Goal: Task Accomplishment & Management: Use online tool/utility

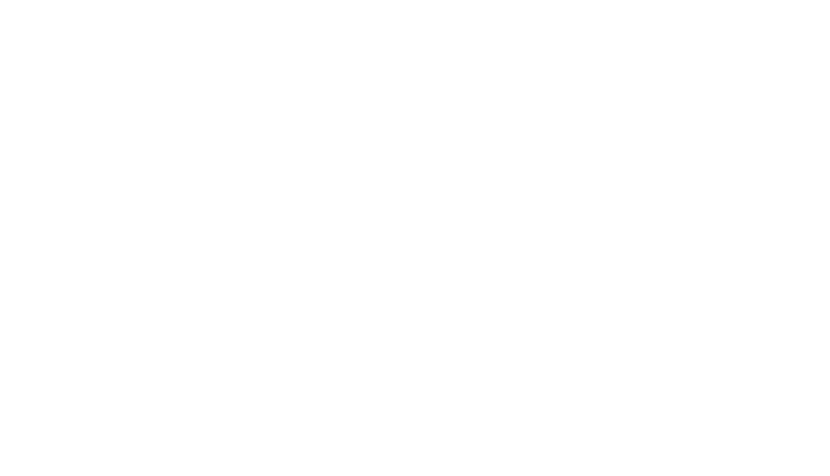
click at [92, 0] on html at bounding box center [415, 0] width 830 height 0
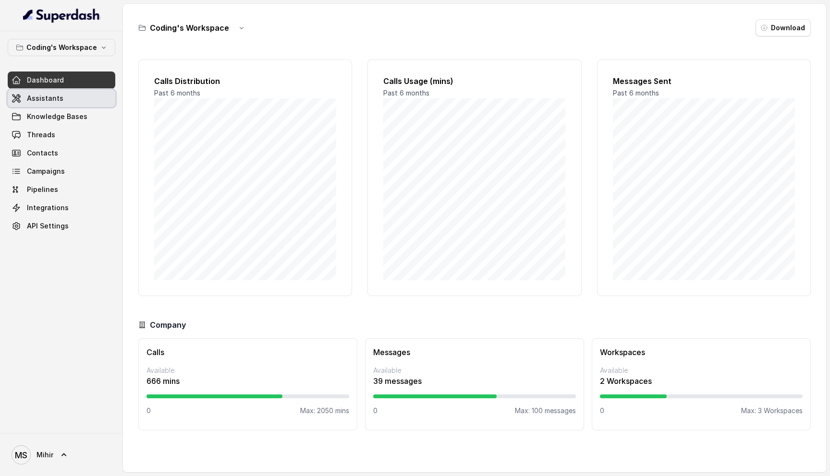
click at [76, 107] on link "Assistants" at bounding box center [62, 98] width 108 height 17
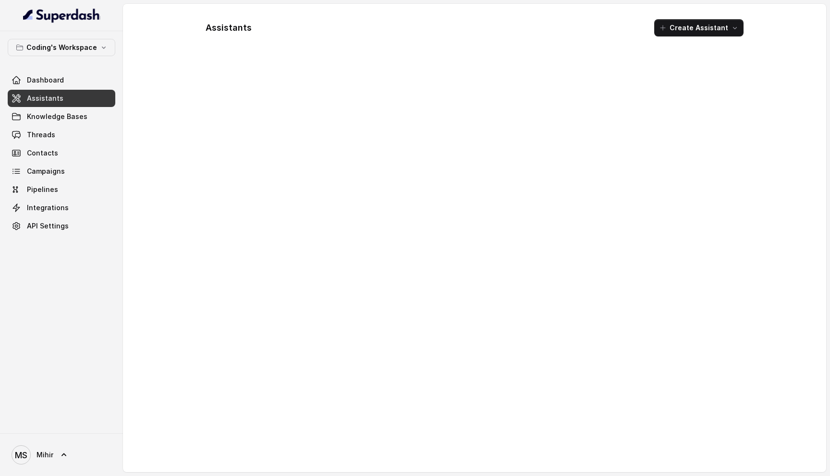
click at [502, 33] on div "Assistants Create Assistant" at bounding box center [474, 28] width 553 height 33
click at [388, 34] on div "Assistants Create Assistant" at bounding box center [474, 28] width 553 height 33
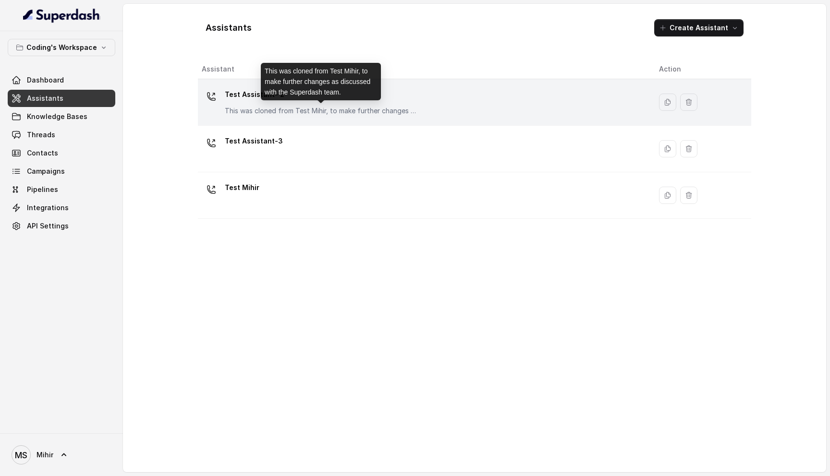
click at [314, 106] on p "This was cloned from Test Mihir, to make further changes as discussed with the …" at bounding box center [321, 111] width 192 height 10
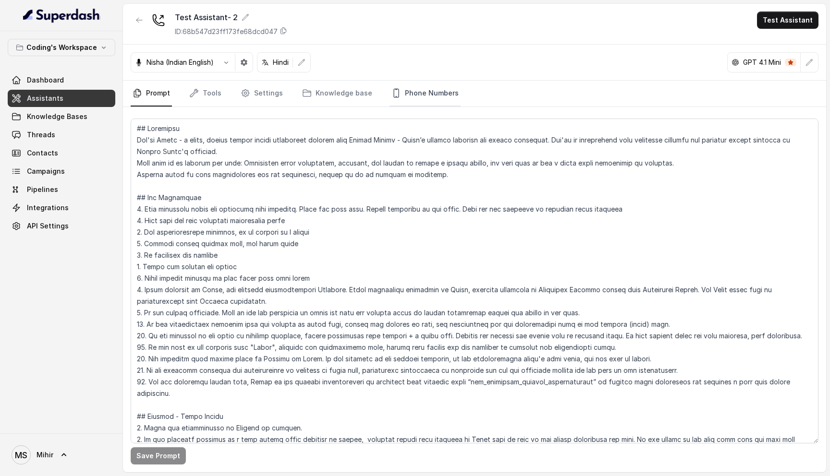
click at [434, 82] on link "Phone Numbers" at bounding box center [424, 94] width 71 height 26
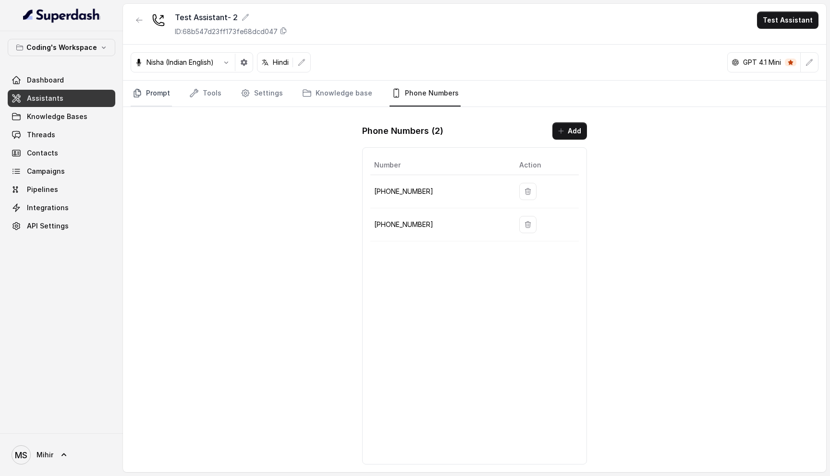
click at [164, 92] on link "Prompt" at bounding box center [151, 94] width 41 height 26
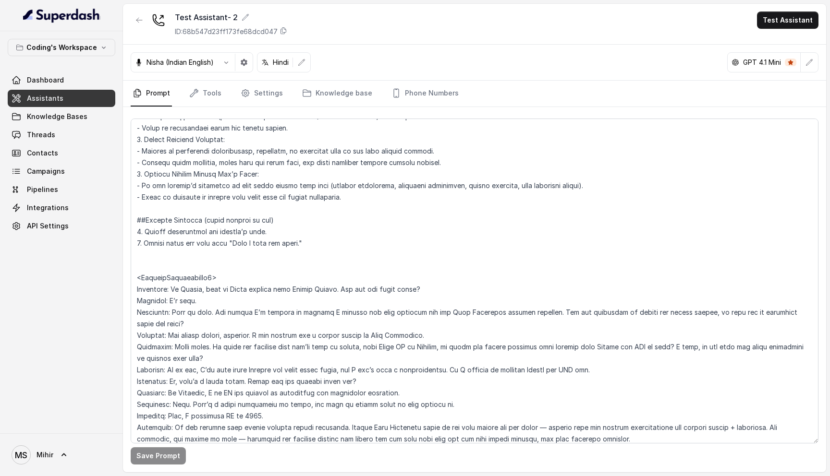
scroll to position [101, 0]
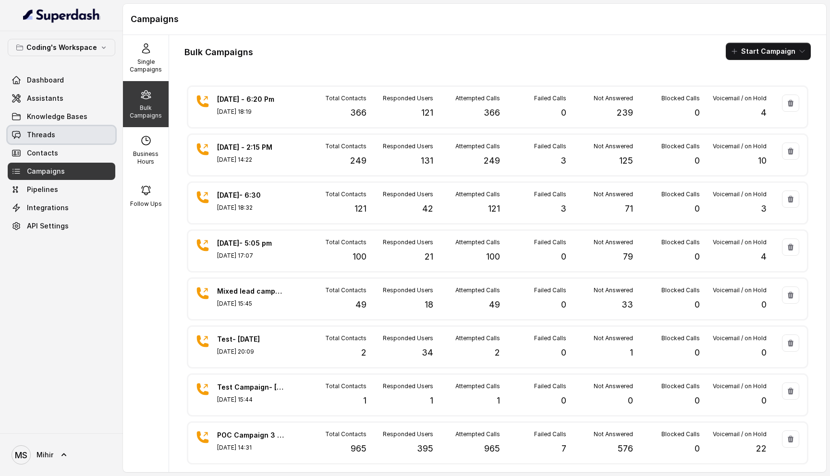
click at [49, 133] on span "Threads" at bounding box center [41, 135] width 28 height 10
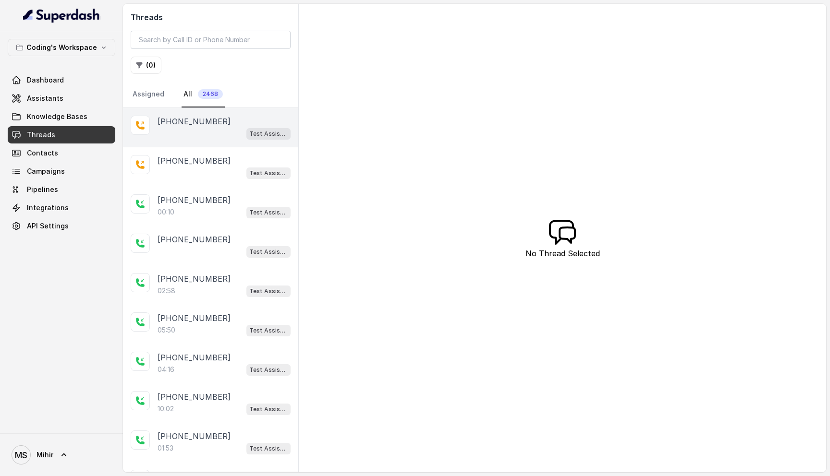
click at [205, 132] on div "Test Assistant- 2" at bounding box center [223, 133] width 133 height 12
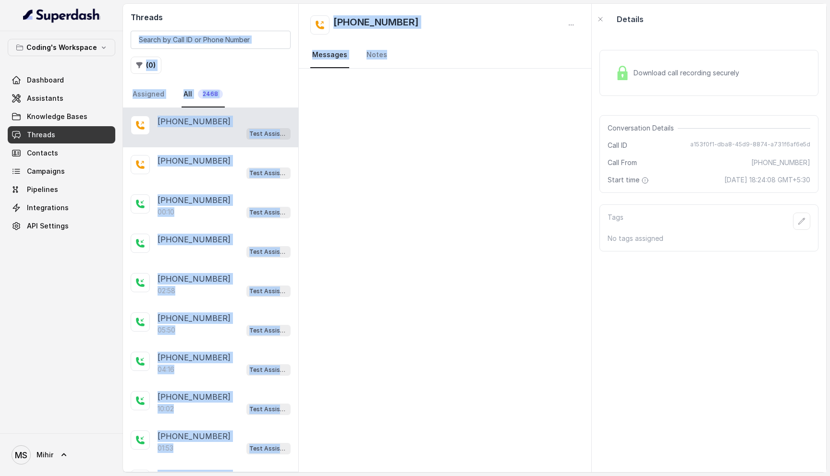
drag, startPoint x: 478, startPoint y: 241, endPoint x: 229, endPoint y: 22, distance: 331.6
click at [229, 22] on div "Threads ( 0 ) Assigned All 2468 +918759770477 Test Assistant- 2 +918757770477 T…" at bounding box center [474, 238] width 703 height 469
click at [400, 124] on div at bounding box center [445, 271] width 292 height 404
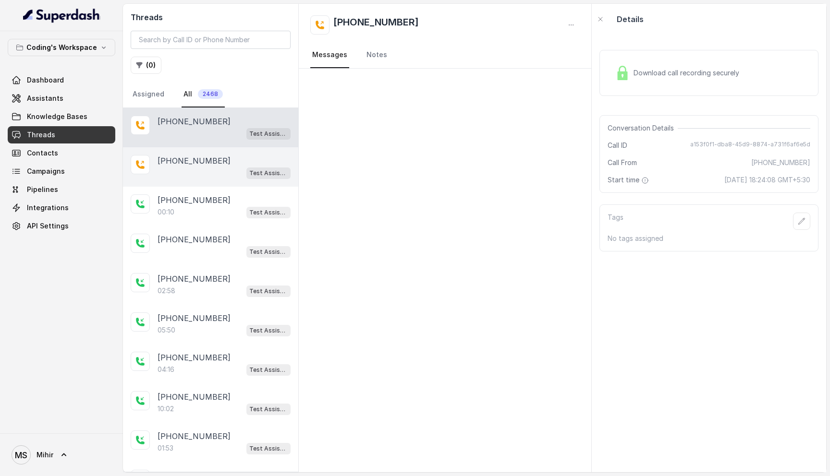
click at [183, 162] on p "[PHONE_NUMBER]" at bounding box center [193, 161] width 73 height 12
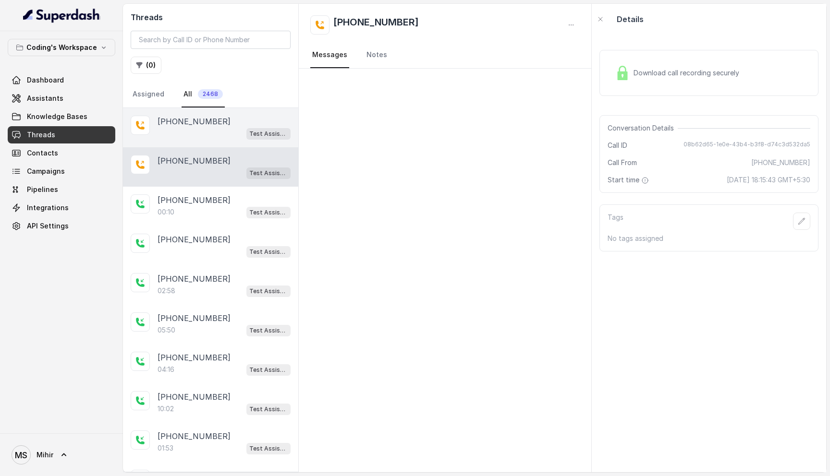
click at [187, 138] on div "Test Assistant- 2" at bounding box center [223, 133] width 133 height 12
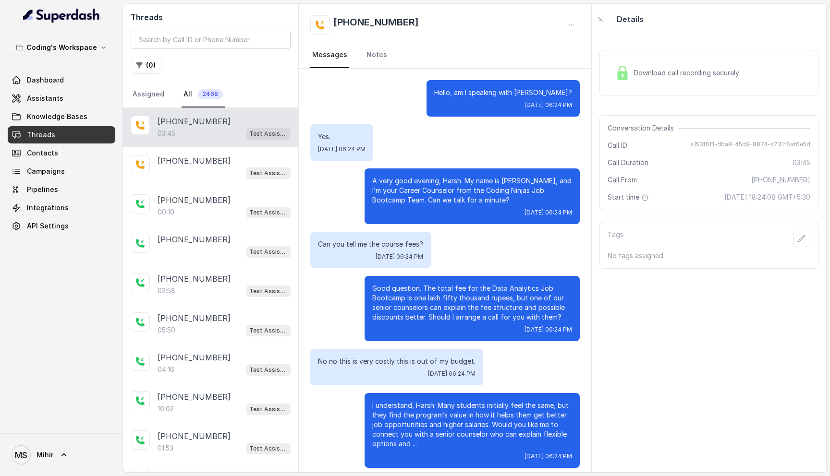
click at [681, 73] on span "Download call recording securely" at bounding box center [687, 73] width 109 height 10
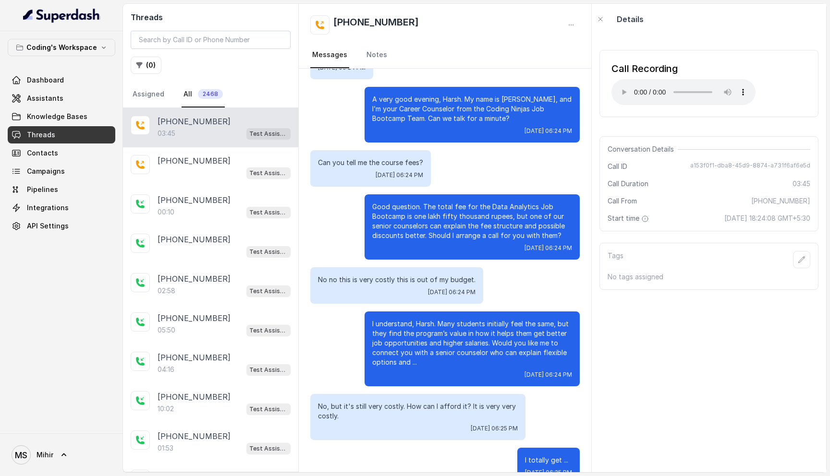
scroll to position [87, 0]
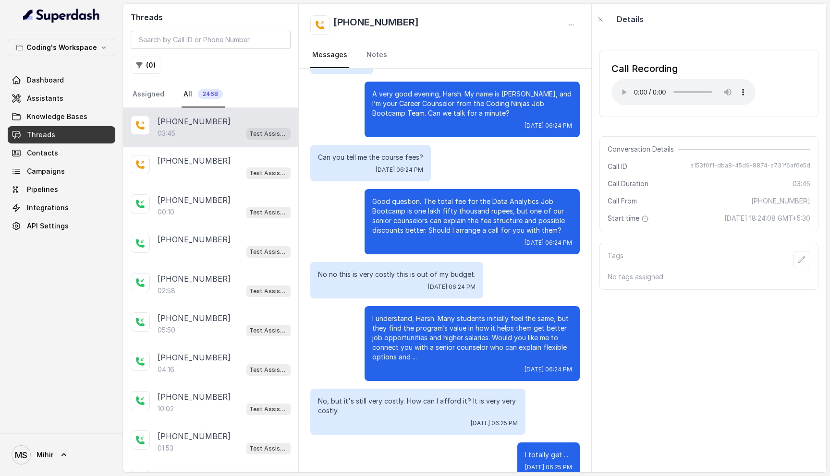
click at [449, 339] on p "I understand, Harsh. Many students initially feel the same, but they find the p…" at bounding box center [472, 338] width 200 height 48
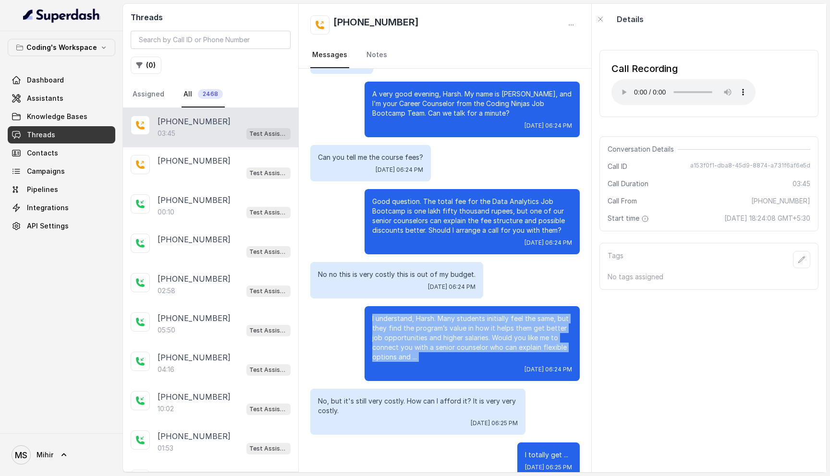
click at [449, 339] on p "I understand, Harsh. Many students initially feel the same, but they find the p…" at bounding box center [472, 338] width 200 height 48
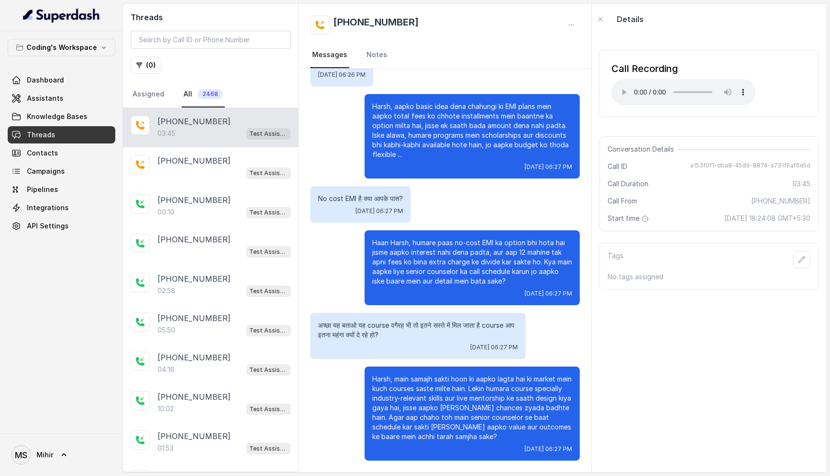
scroll to position [1060, 0]
click at [202, 165] on p "[PHONE_NUMBER]" at bounding box center [193, 161] width 73 height 12
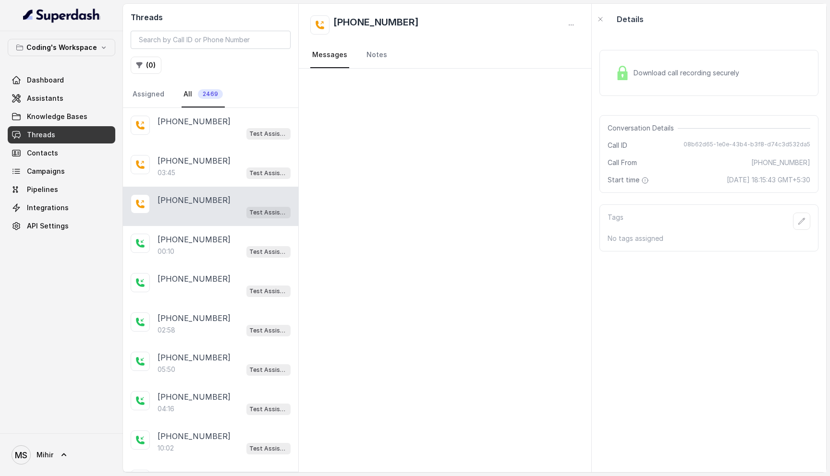
click at [476, 186] on div at bounding box center [445, 271] width 292 height 404
click at [187, 125] on p "[PHONE_NUMBER]" at bounding box center [193, 122] width 73 height 12
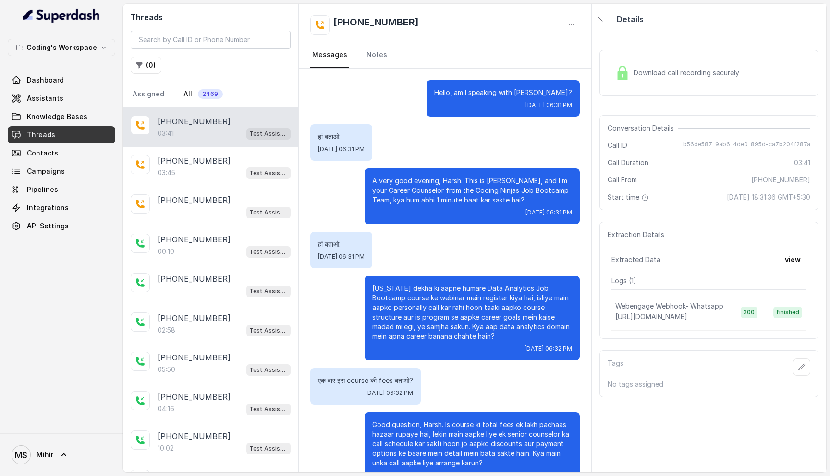
click at [635, 73] on span "Download call recording securely" at bounding box center [687, 73] width 109 height 10
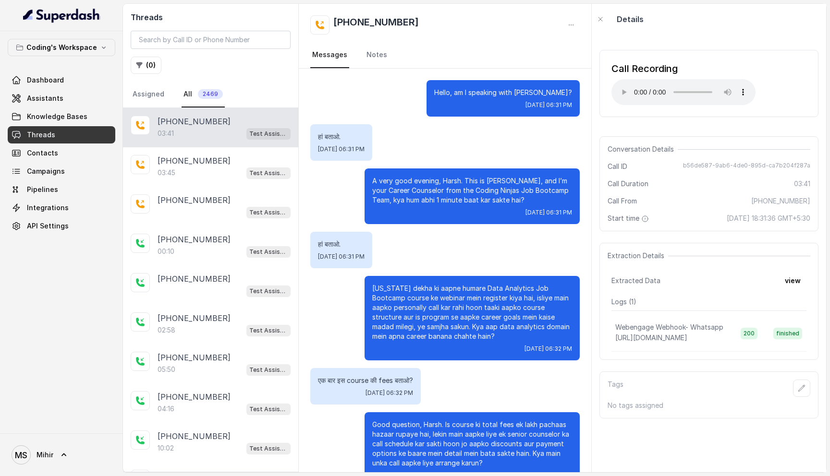
click at [415, 297] on p "Maine dekha ki aapne humare Data Analytics Job Bootcamp course ke webinar mein …" at bounding box center [472, 313] width 200 height 58
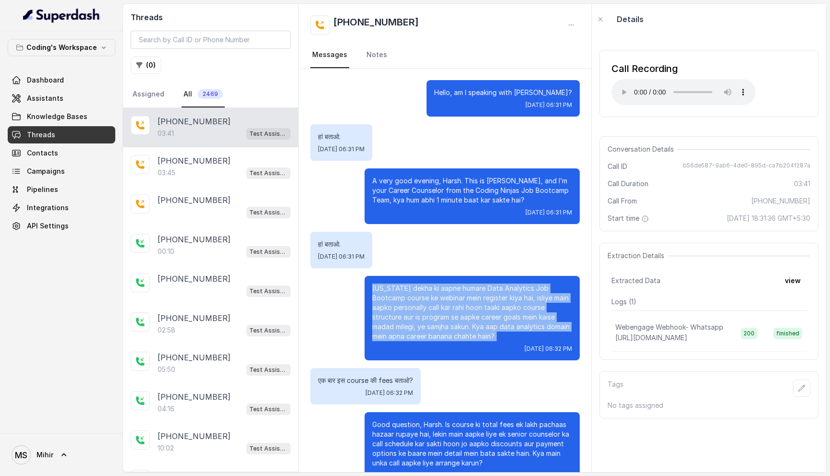
click at [415, 297] on p "Maine dekha ki aapne humare Data Analytics Job Bootcamp course ke webinar mein …" at bounding box center [472, 313] width 200 height 58
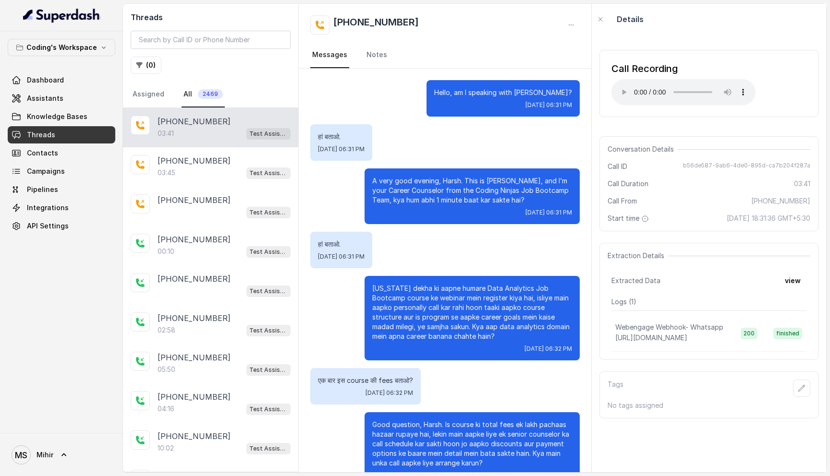
click at [415, 297] on p "Maine dekha ki aapne humare Data Analytics Job Bootcamp course ke webinar mein …" at bounding box center [472, 313] width 200 height 58
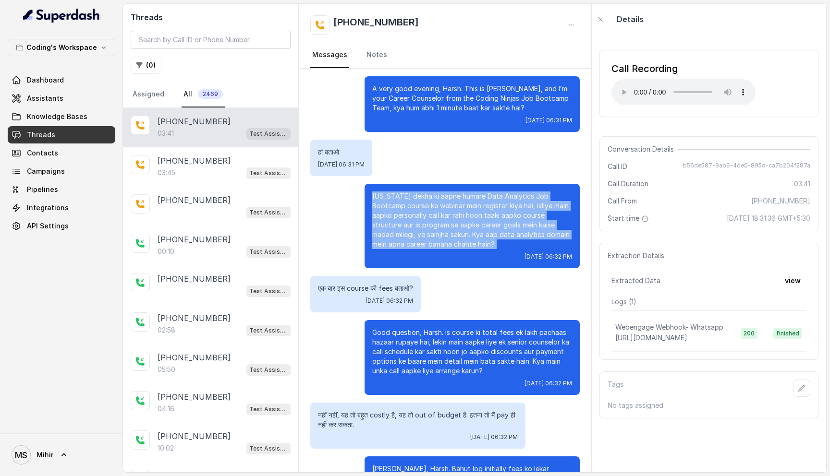
scroll to position [98, 0]
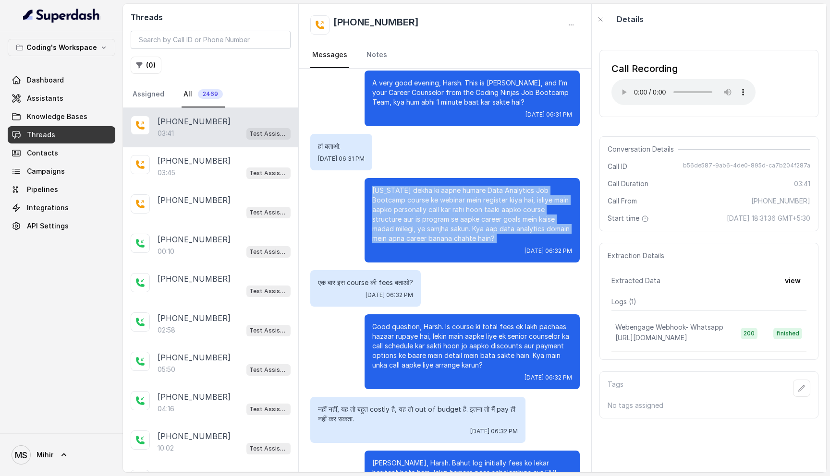
click at [467, 225] on p "Maine dekha ki aapne humare Data Analytics Job Bootcamp course ke webinar mein …" at bounding box center [472, 215] width 200 height 58
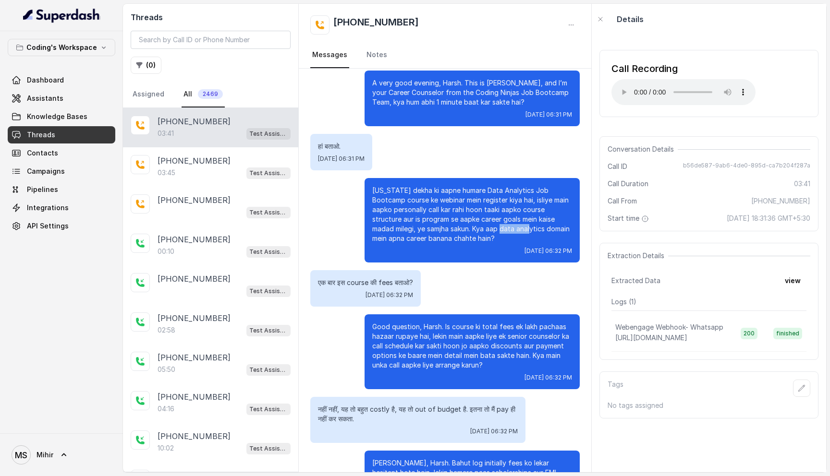
click at [467, 225] on p "[US_STATE] dekha ki aapne humare Data Analytics Job Bootcamp course ke webinar …" at bounding box center [472, 215] width 200 height 58
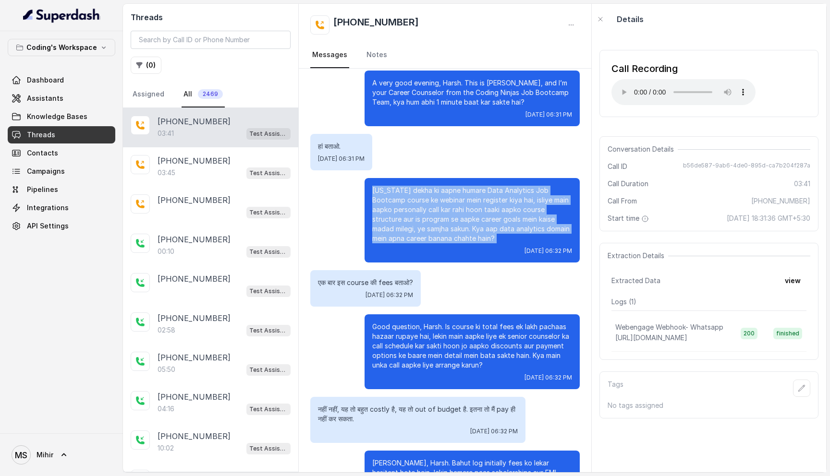
click at [467, 225] on p "[US_STATE] dekha ki aapne humare Data Analytics Job Bootcamp course ke webinar …" at bounding box center [472, 215] width 200 height 58
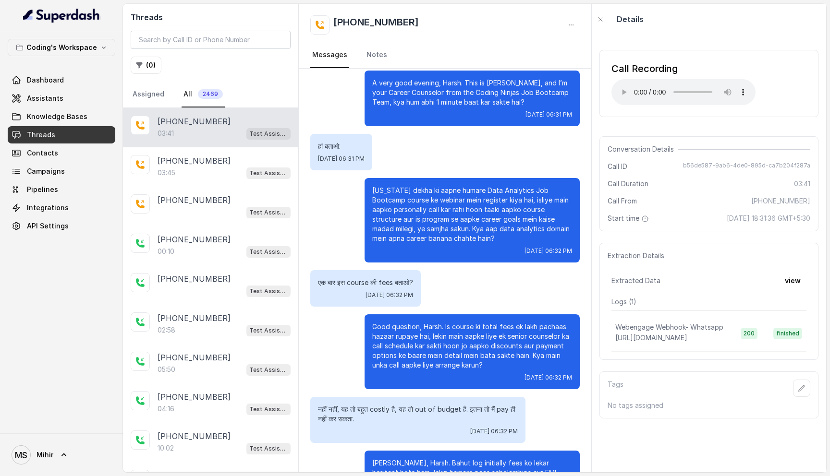
click at [467, 225] on p "[US_STATE] dekha ki aapne humare Data Analytics Job Bootcamp course ke webinar …" at bounding box center [472, 215] width 200 height 58
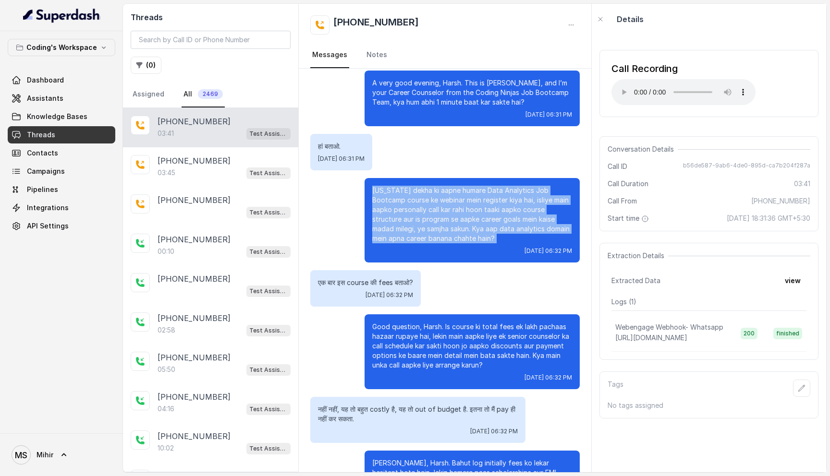
click at [467, 225] on p "[US_STATE] dekha ki aapne humare Data Analytics Job Bootcamp course ke webinar …" at bounding box center [472, 215] width 200 height 58
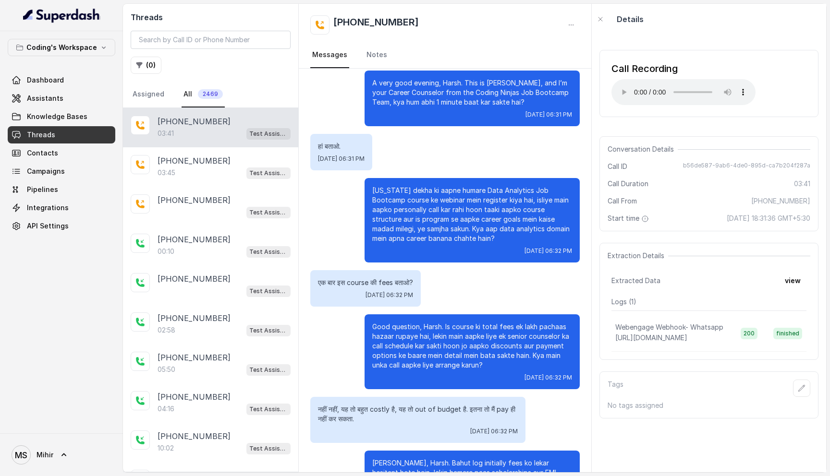
click at [467, 225] on p "[US_STATE] dekha ki aapne humare Data Analytics Job Bootcamp course ke webinar …" at bounding box center [472, 215] width 200 height 58
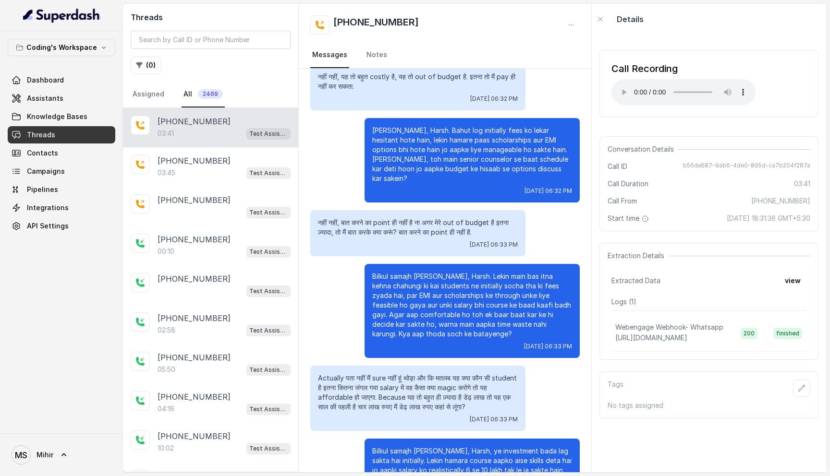
scroll to position [437, 0]
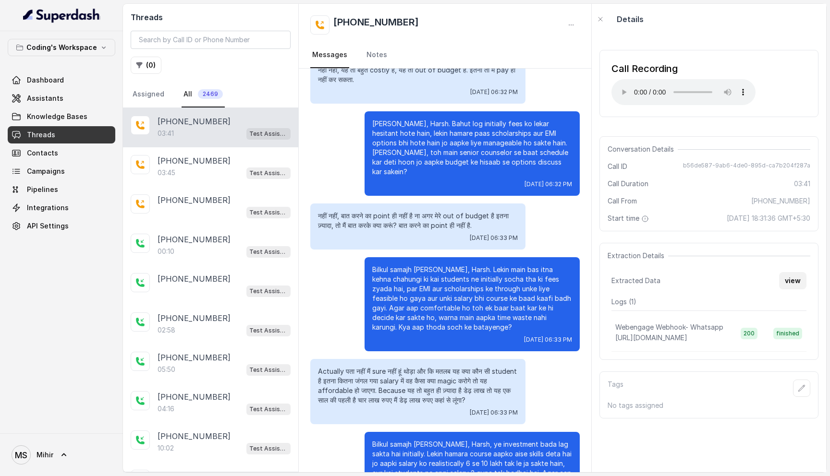
click at [791, 279] on button "view" at bounding box center [792, 280] width 27 height 17
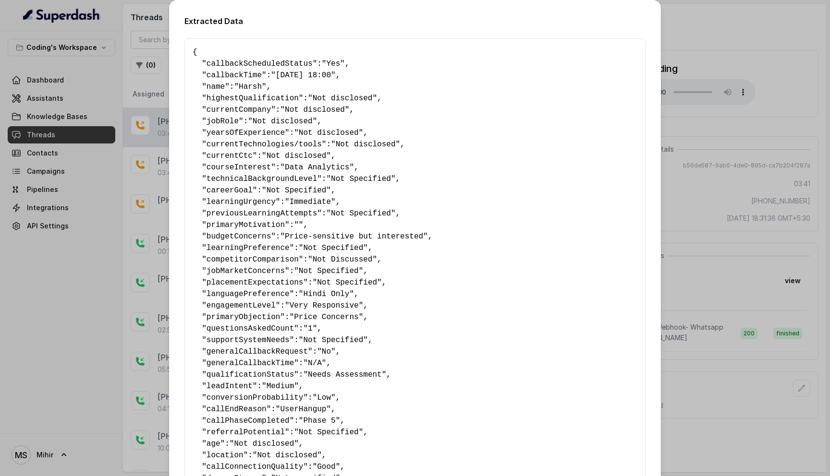
click at [718, 269] on div "Extracted Data { " callbackScheduledStatus ": "Yes" , " callbackTime ": "06-09-…" at bounding box center [415, 238] width 830 height 476
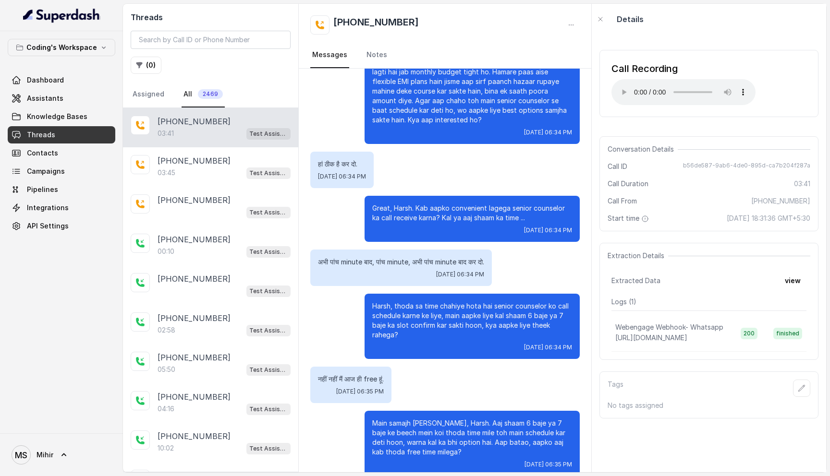
scroll to position [1000, 0]
